Goal: Information Seeking & Learning: Find specific fact

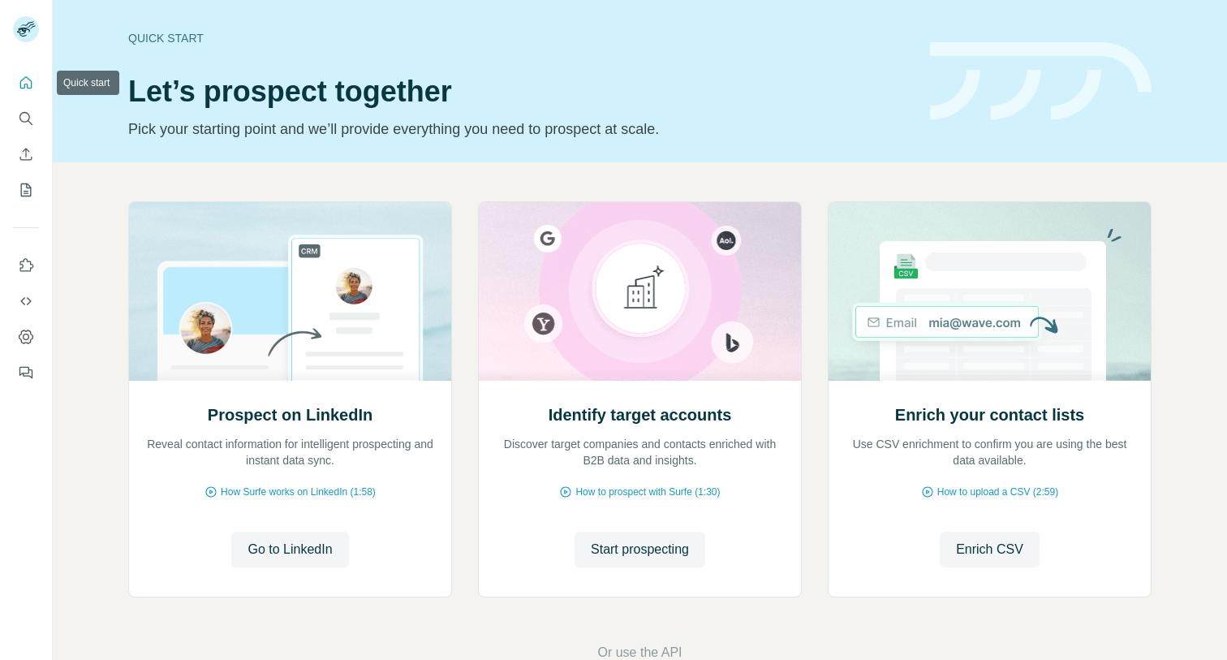
click at [23, 80] on icon "Quick start" at bounding box center [26, 83] width 16 height 16
click at [23, 123] on icon "Search" at bounding box center [26, 118] width 16 height 16
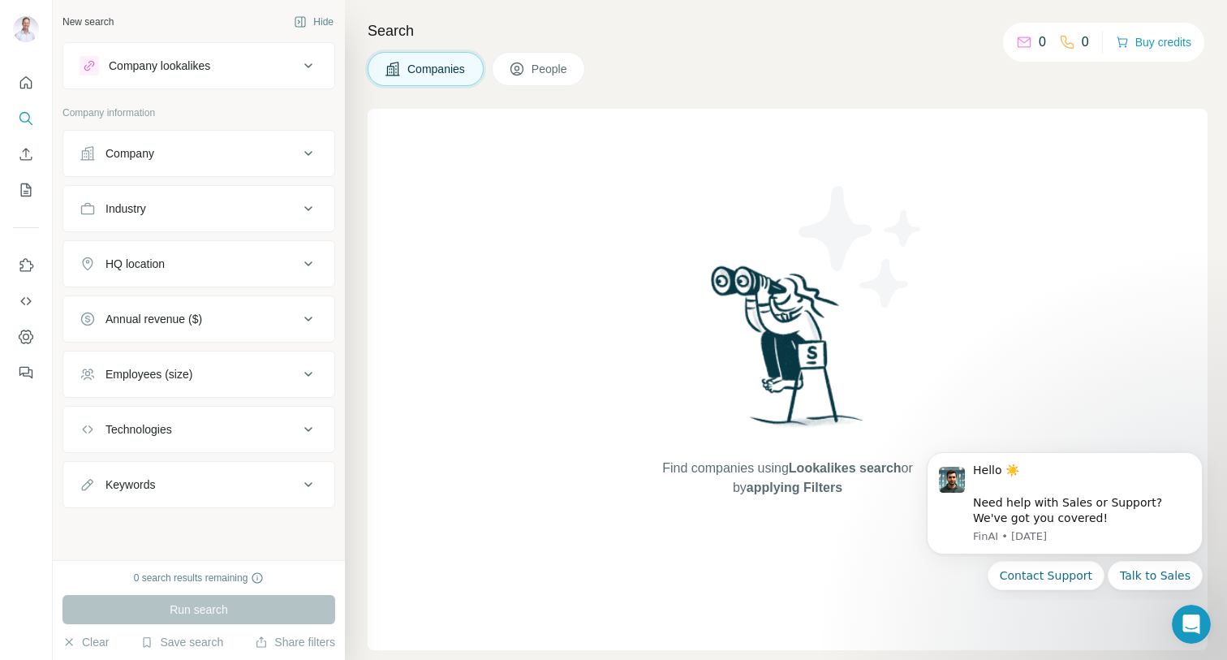
click at [239, 153] on div "Company" at bounding box center [189, 153] width 219 height 16
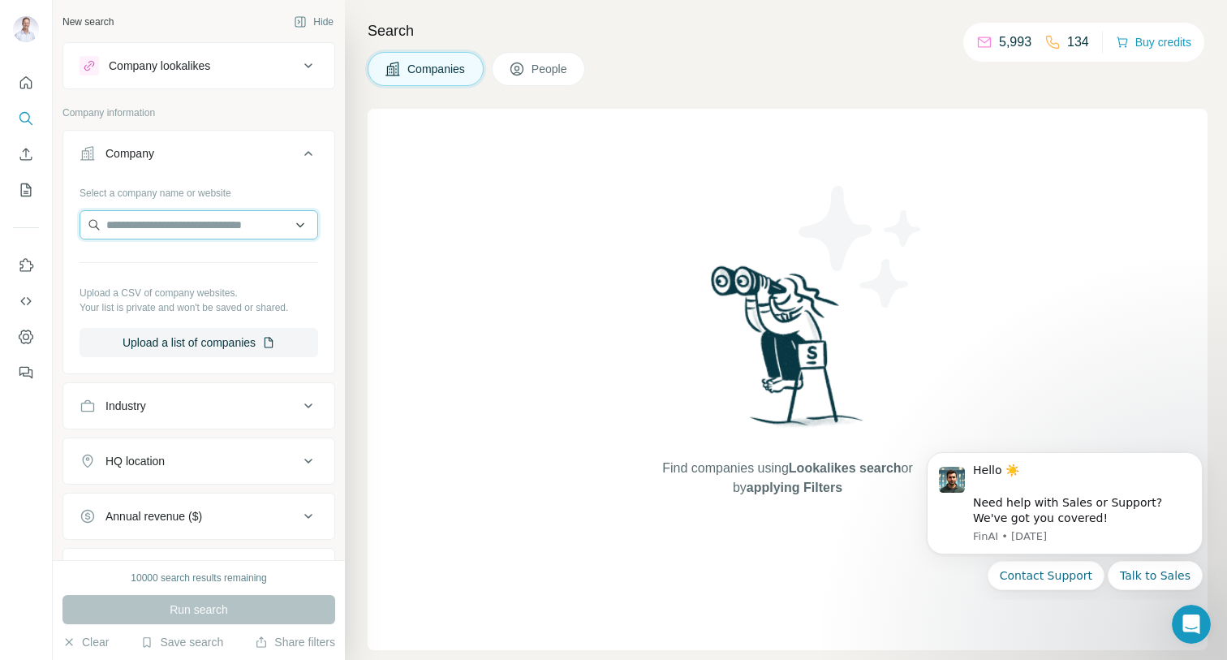
click at [156, 229] on input "text" at bounding box center [199, 224] width 239 height 29
drag, startPoint x: 154, startPoint y: 222, endPoint x: 124, endPoint y: 222, distance: 30.0
click at [124, 222] on input "******" at bounding box center [199, 224] width 239 height 29
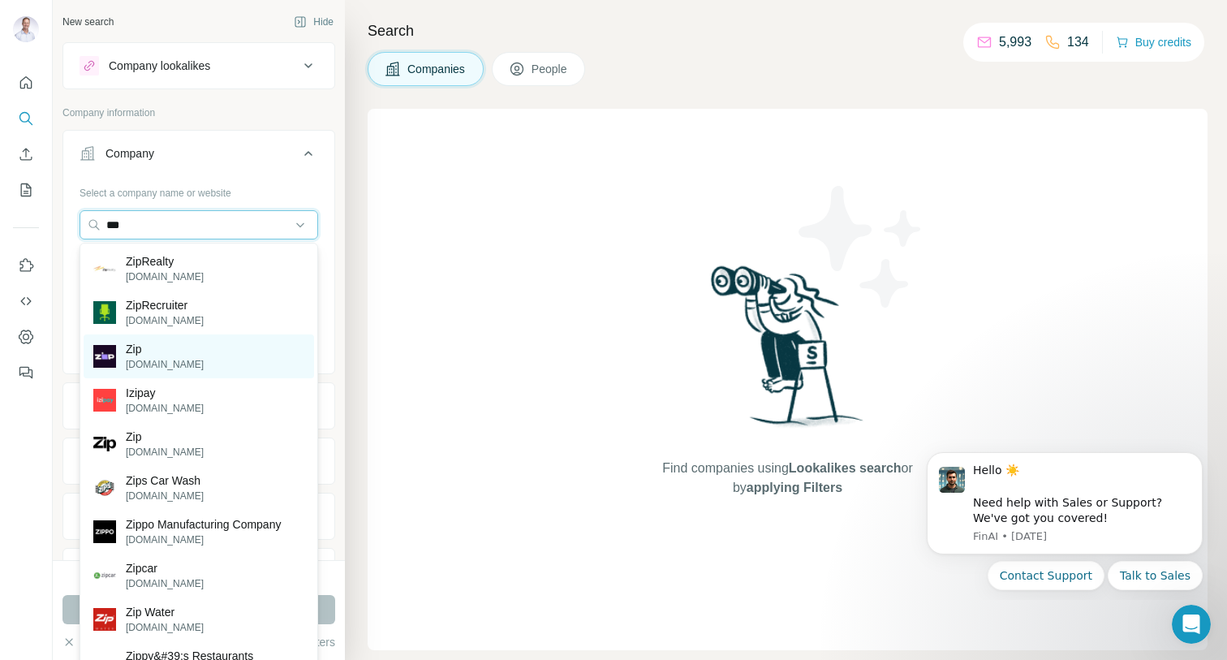
type input "***"
click at [194, 349] on div "Zip [DOMAIN_NAME]" at bounding box center [199, 356] width 230 height 44
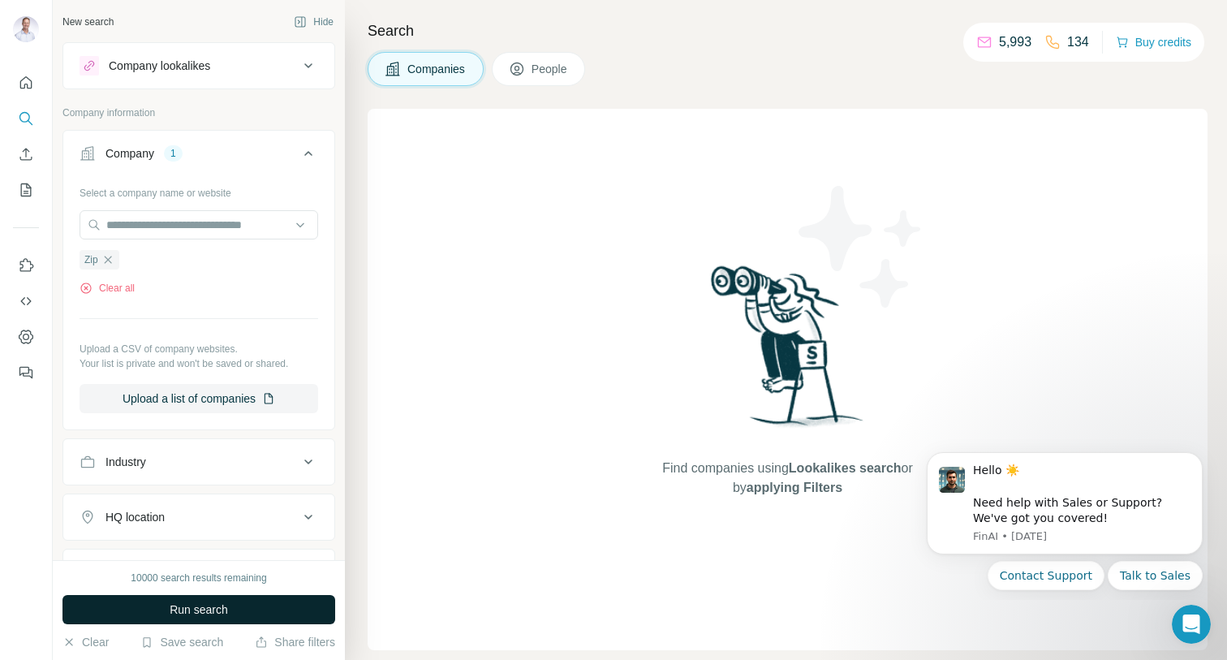
click at [233, 603] on button "Run search" at bounding box center [198, 609] width 273 height 29
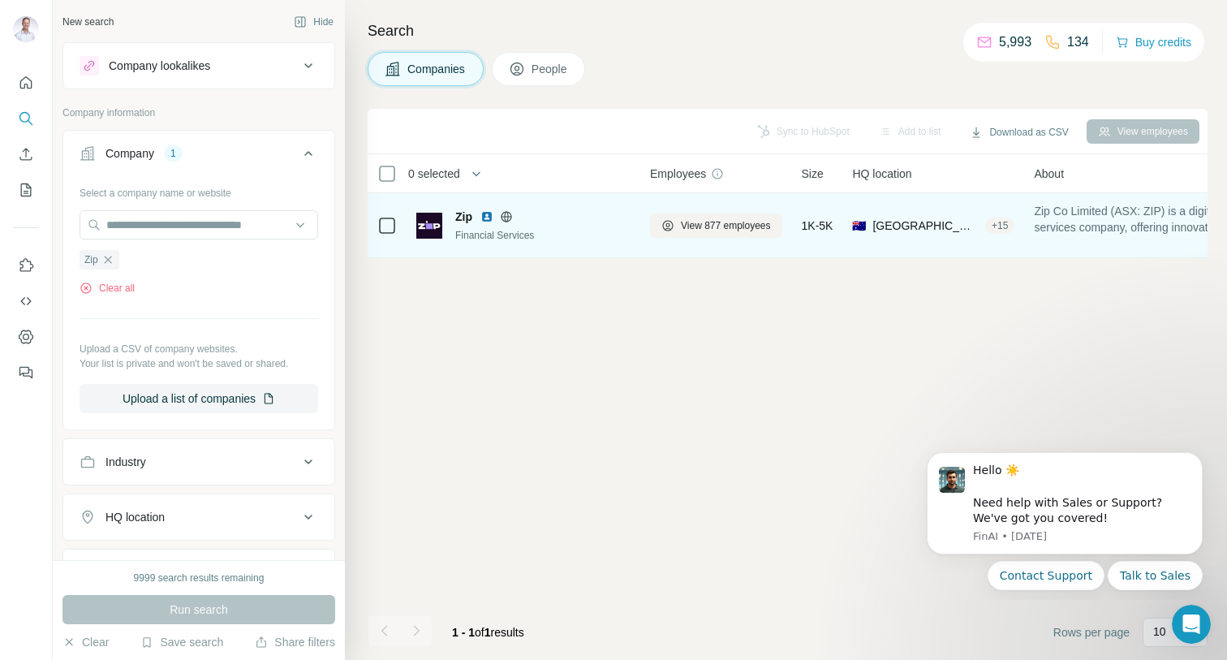
click at [434, 224] on img at bounding box center [429, 226] width 26 height 26
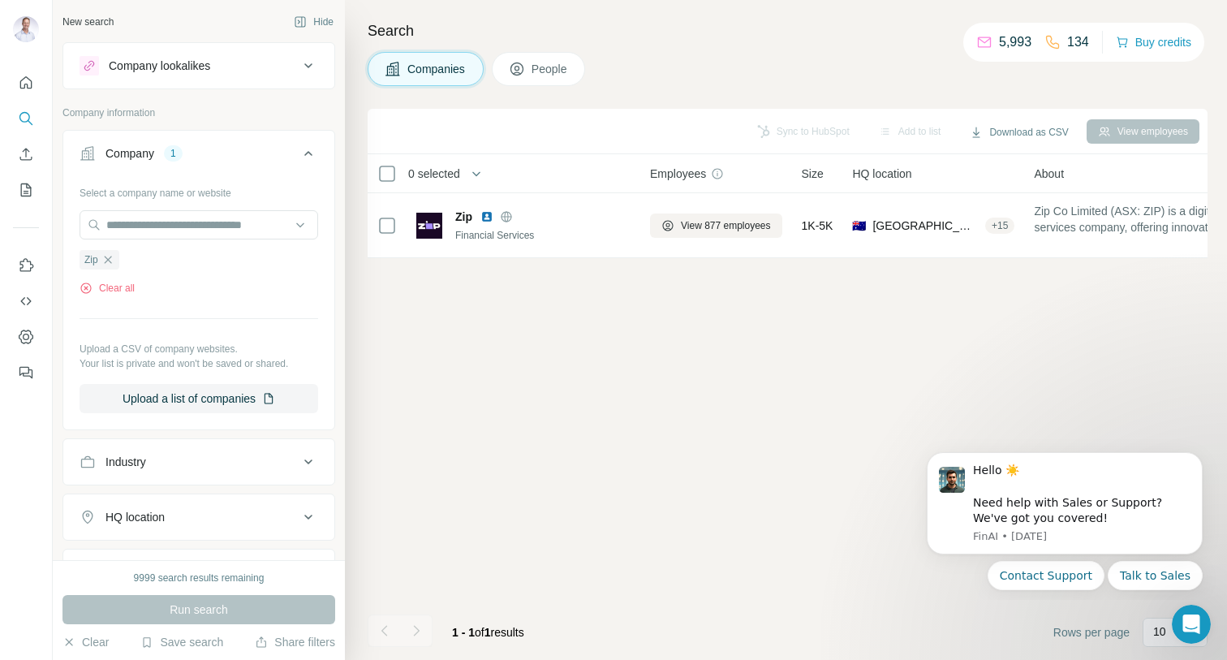
click at [544, 68] on span "People" at bounding box center [550, 69] width 37 height 16
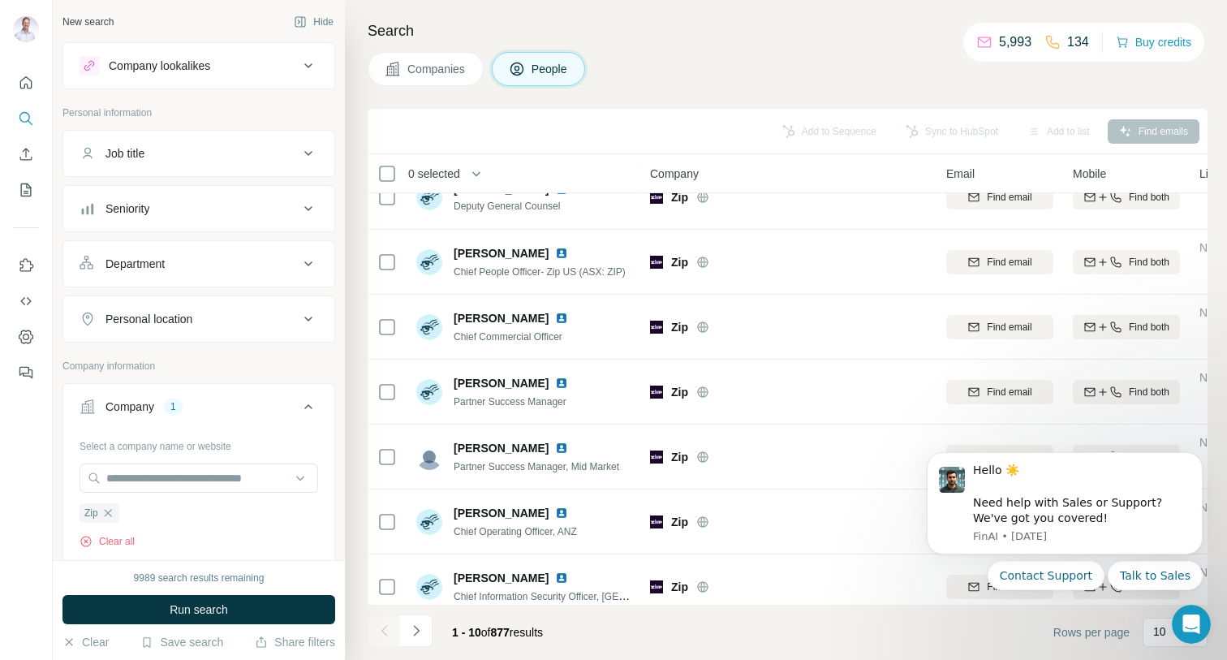
scroll to position [238, 0]
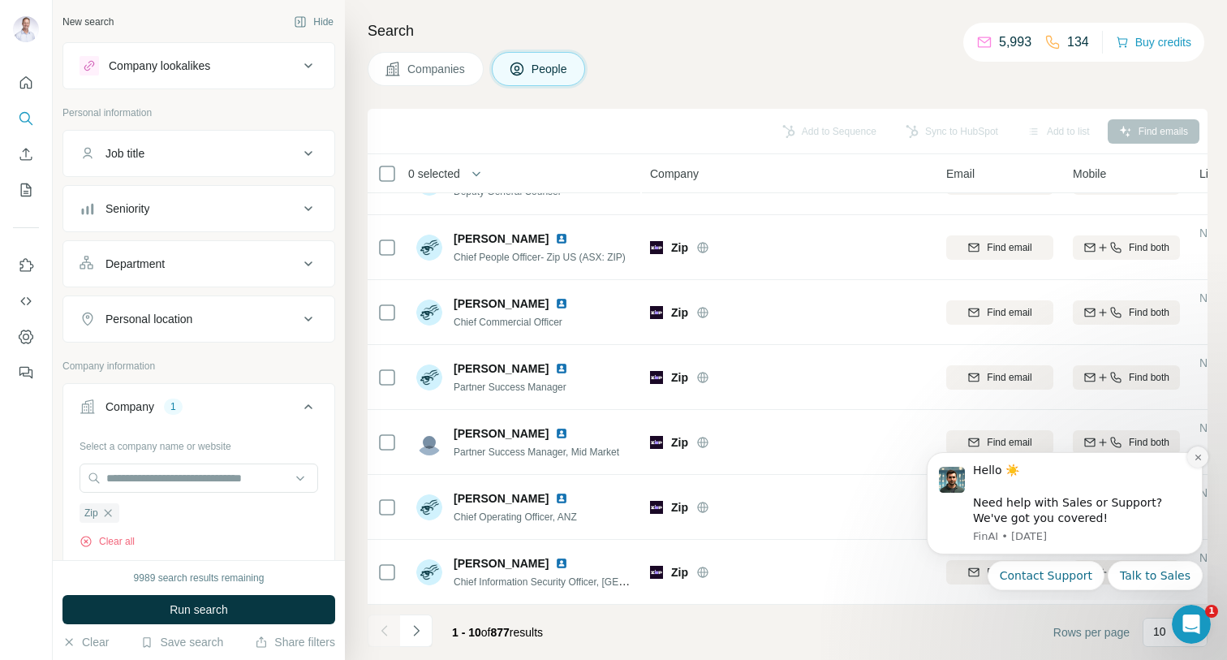
click at [1192, 454] on button "Dismiss notification" at bounding box center [1197, 456] width 21 height 21
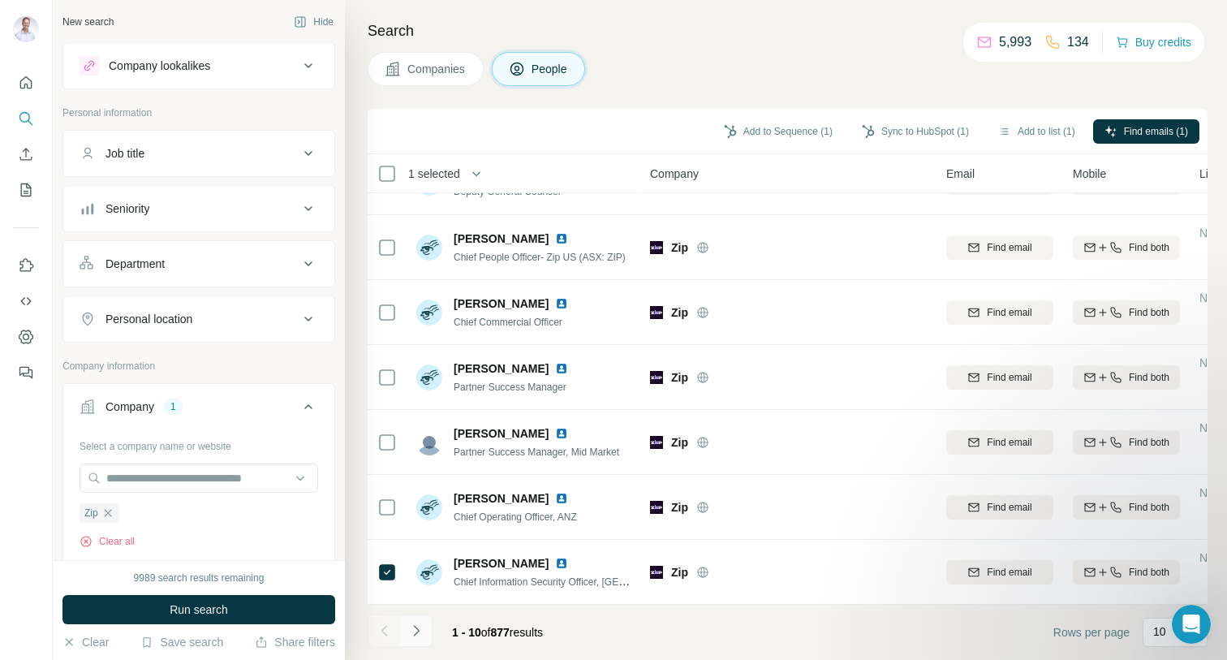
click at [415, 635] on icon "Navigate to next page" at bounding box center [416, 630] width 16 height 16
click at [411, 625] on icon "Navigate to next page" at bounding box center [416, 630] width 16 height 16
click at [413, 630] on icon "Navigate to next page" at bounding box center [416, 630] width 16 height 16
click at [420, 627] on icon "Navigate to next page" at bounding box center [416, 630] width 16 height 16
click at [415, 626] on icon "Navigate to next page" at bounding box center [416, 630] width 16 height 16
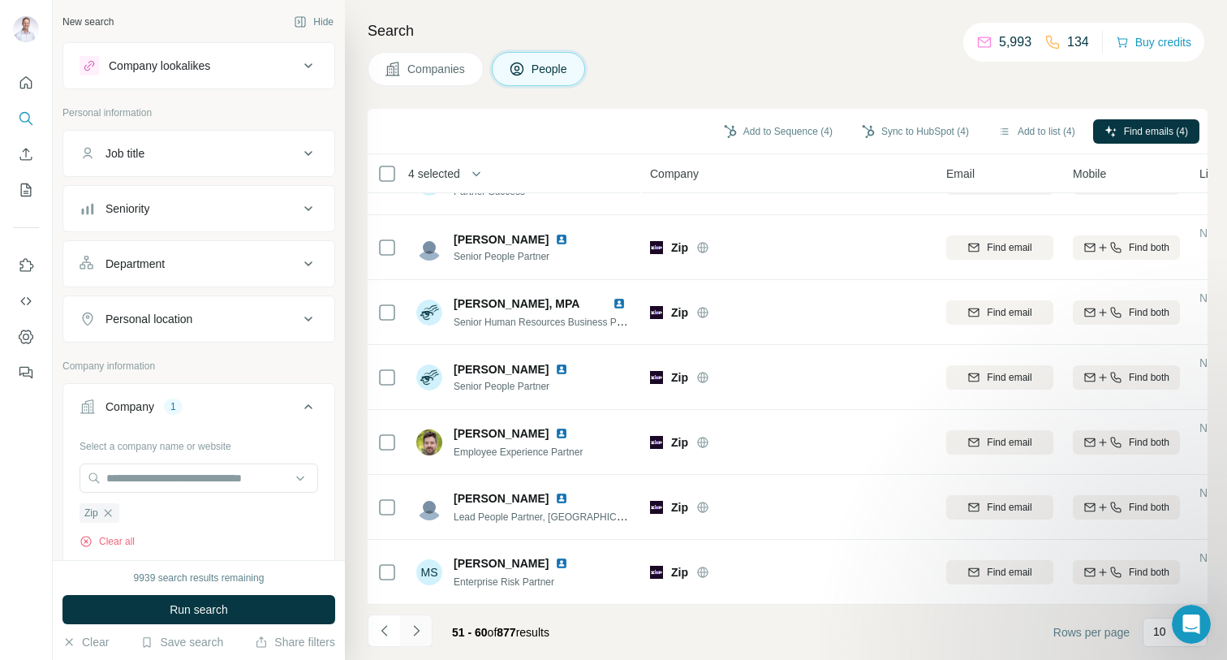
click at [415, 622] on button "Navigate to next page" at bounding box center [416, 630] width 32 height 32
click at [415, 625] on icon "Navigate to next page" at bounding box center [416, 630] width 16 height 16
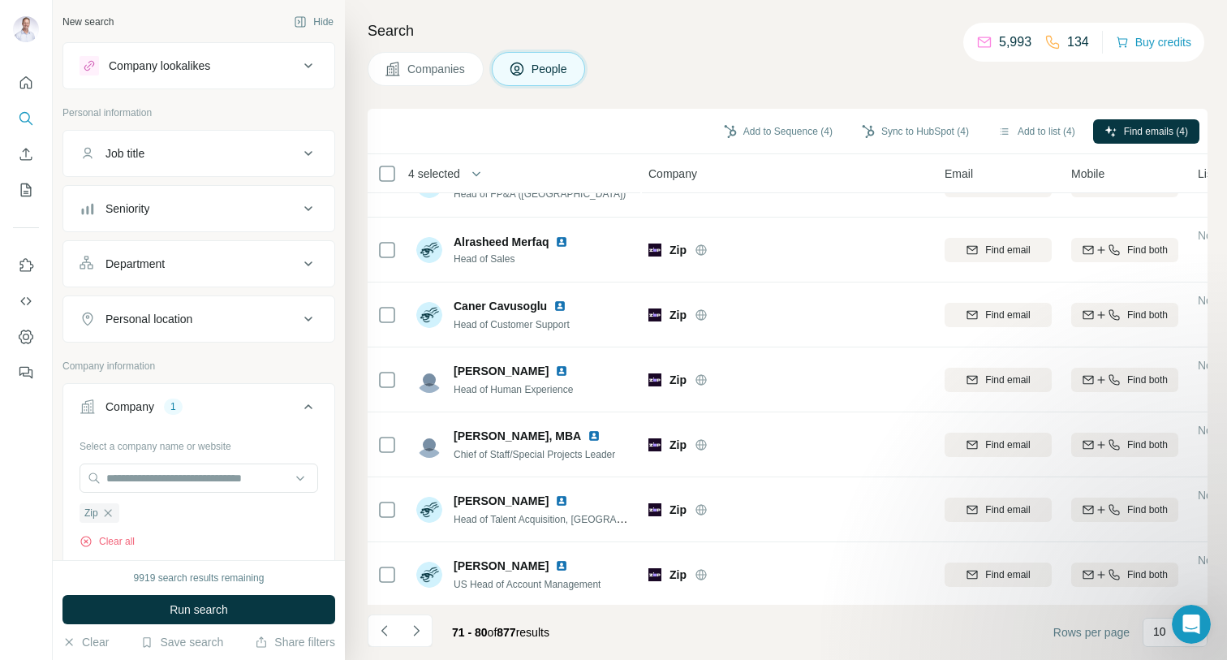
scroll to position [238, 2]
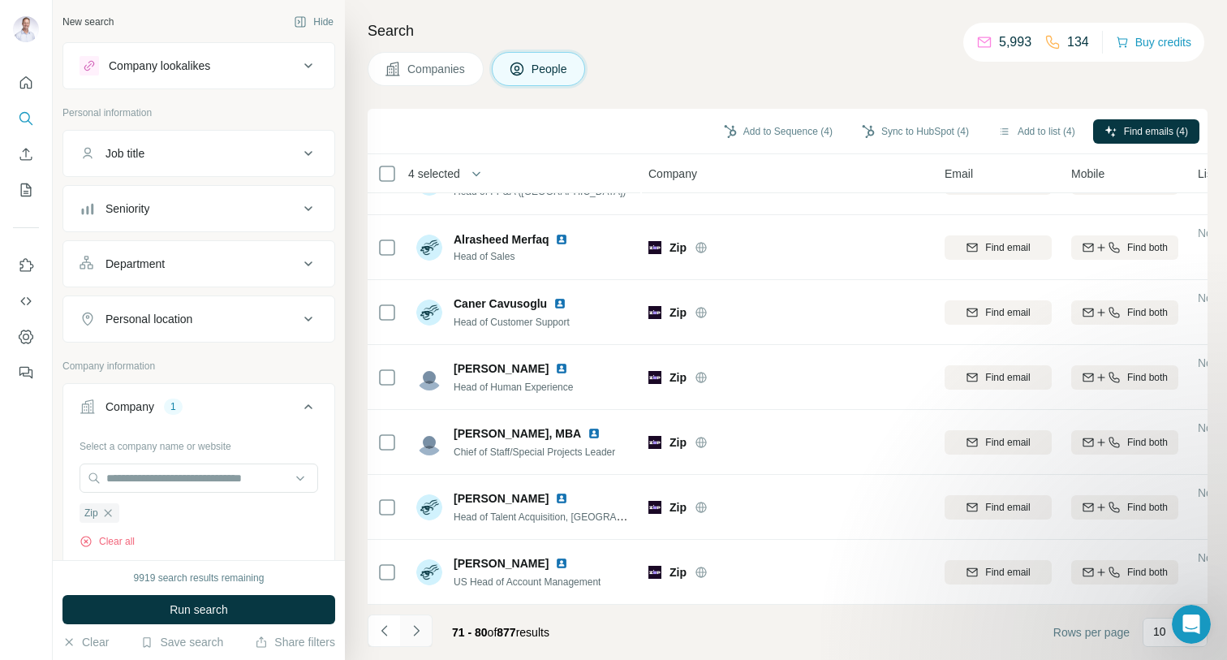
click at [422, 632] on icon "Navigate to next page" at bounding box center [416, 630] width 16 height 16
click at [416, 622] on icon "Navigate to next page" at bounding box center [416, 630] width 16 height 16
click at [415, 631] on icon "Navigate to next page" at bounding box center [416, 630] width 16 height 16
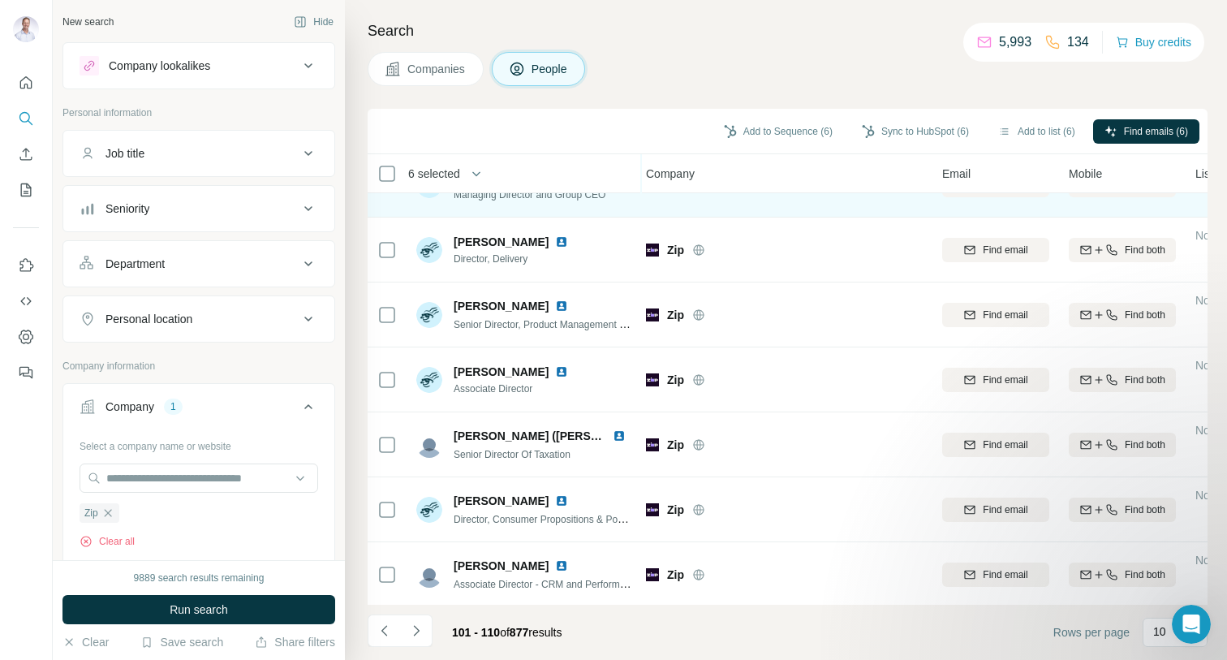
scroll to position [238, 4]
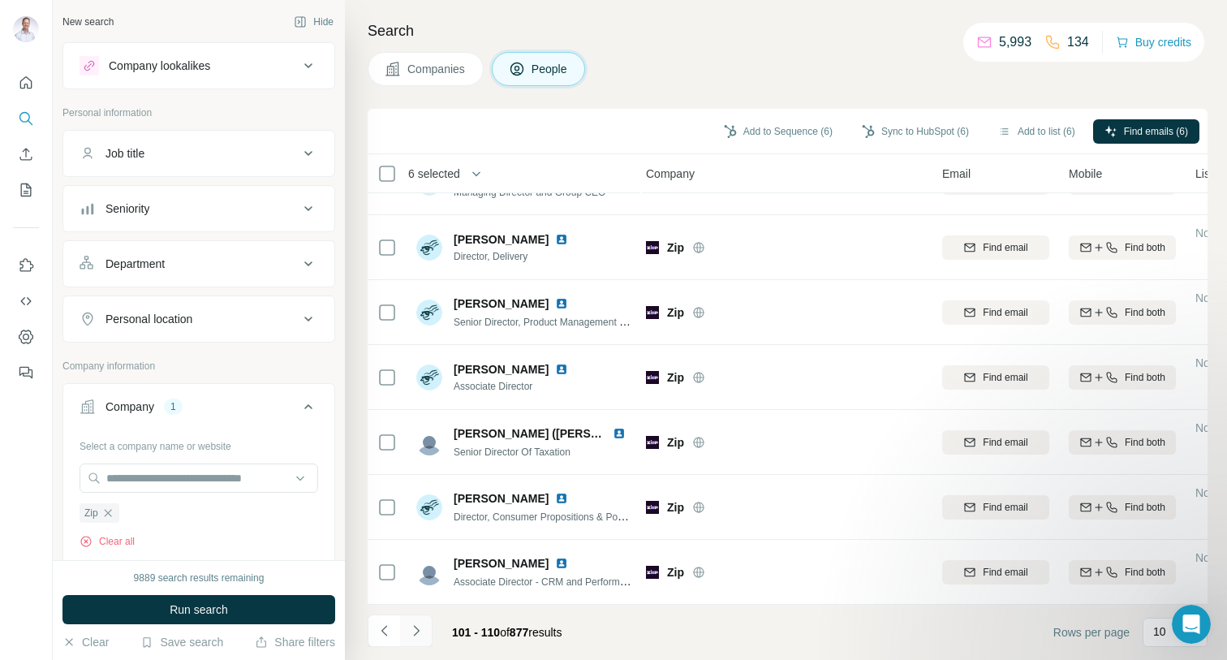
click at [424, 625] on button "Navigate to next page" at bounding box center [416, 630] width 32 height 32
click at [422, 627] on icon "Navigate to next page" at bounding box center [416, 630] width 16 height 16
